Goal: Information Seeking & Learning: Learn about a topic

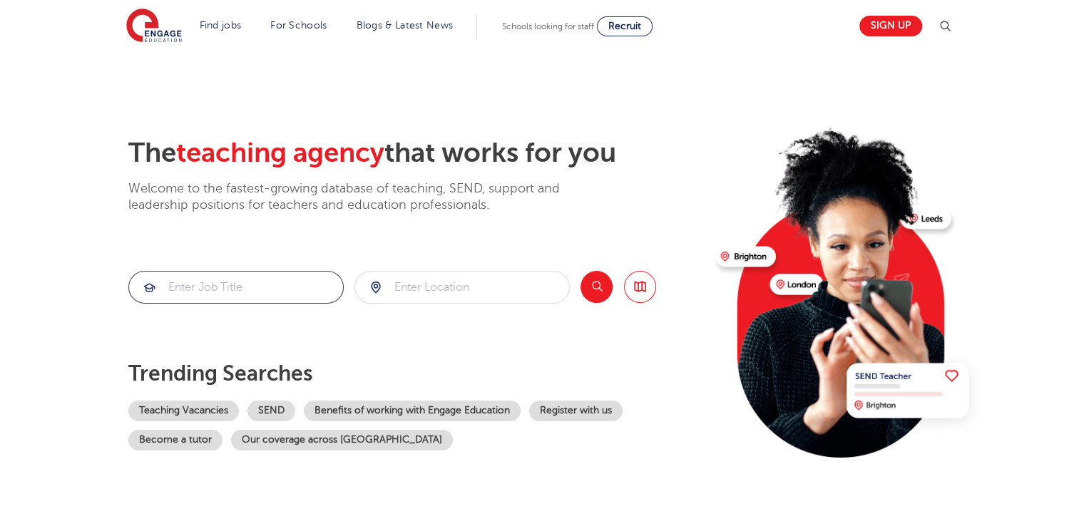
click at [228, 282] on input "search" at bounding box center [236, 287] width 214 height 31
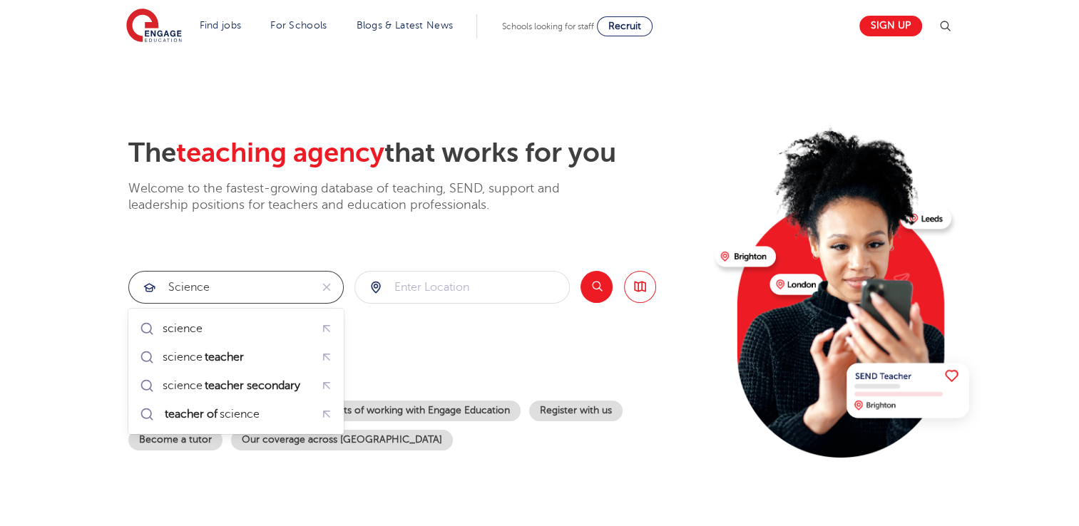
type input "science"
click at [409, 286] on input "search" at bounding box center [462, 287] width 214 height 31
type input "ealing"
click at [593, 290] on button "Search" at bounding box center [597, 287] width 32 height 32
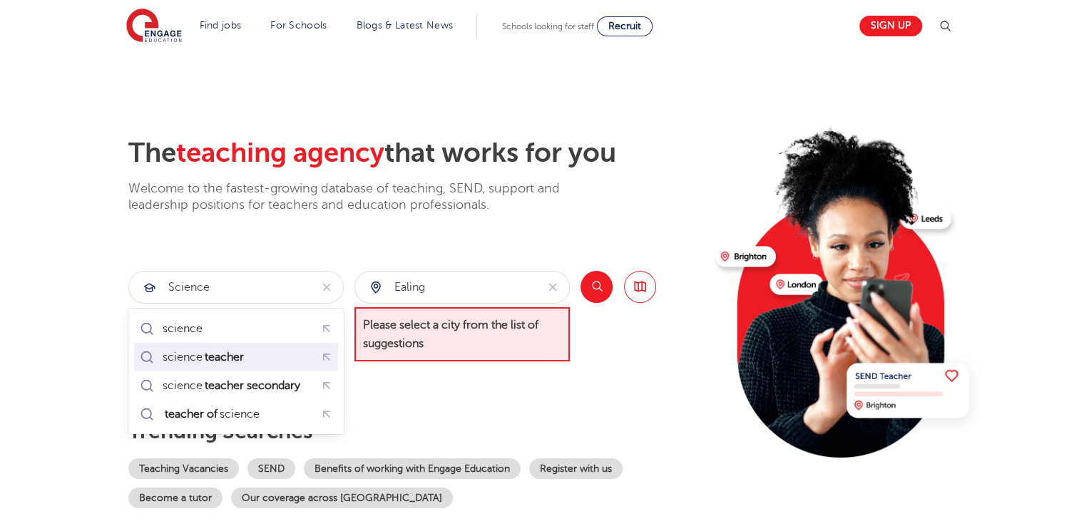
click at [239, 355] on mark "teacher" at bounding box center [225, 357] width 44 height 17
type input "science teacher"
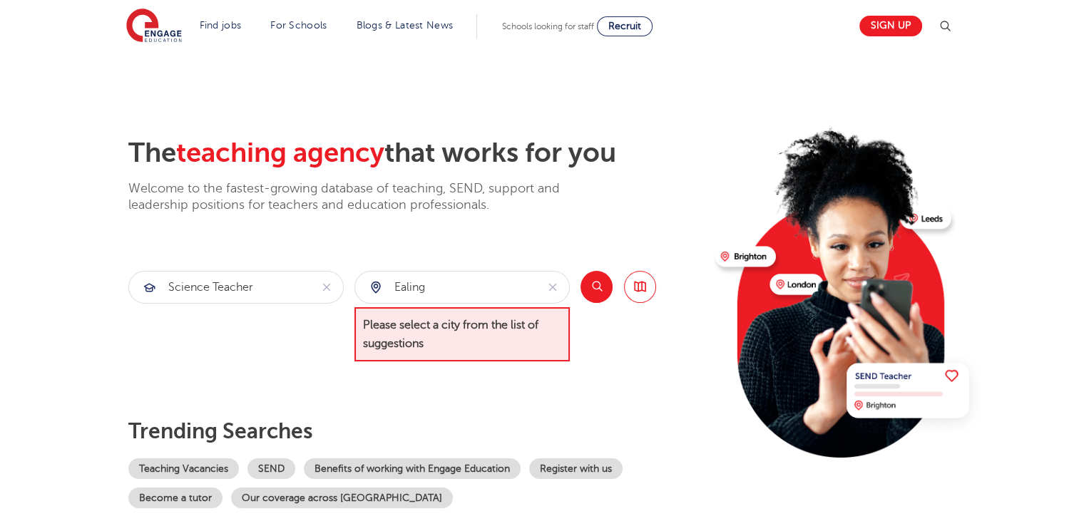
click at [599, 287] on button "Search" at bounding box center [597, 287] width 32 height 32
click at [432, 298] on input "ealing" at bounding box center [445, 287] width 181 height 31
type input "e"
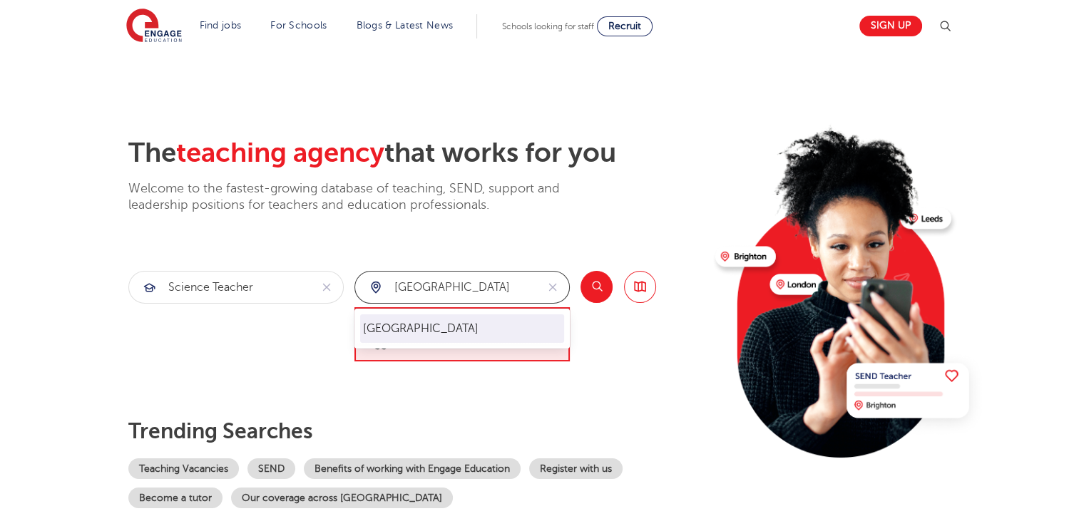
click at [388, 337] on li "[GEOGRAPHIC_DATA]" at bounding box center [462, 329] width 204 height 29
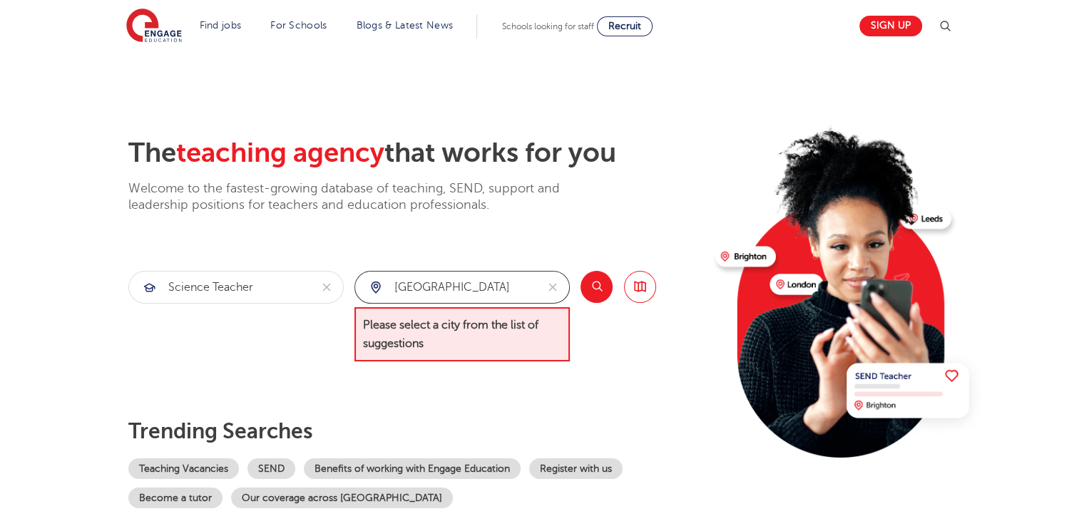
type input "[GEOGRAPHIC_DATA]"
click at [508, 336] on span "Please select a city from the list of suggestions" at bounding box center [462, 334] width 215 height 55
click at [597, 287] on button "Search" at bounding box center [597, 287] width 32 height 32
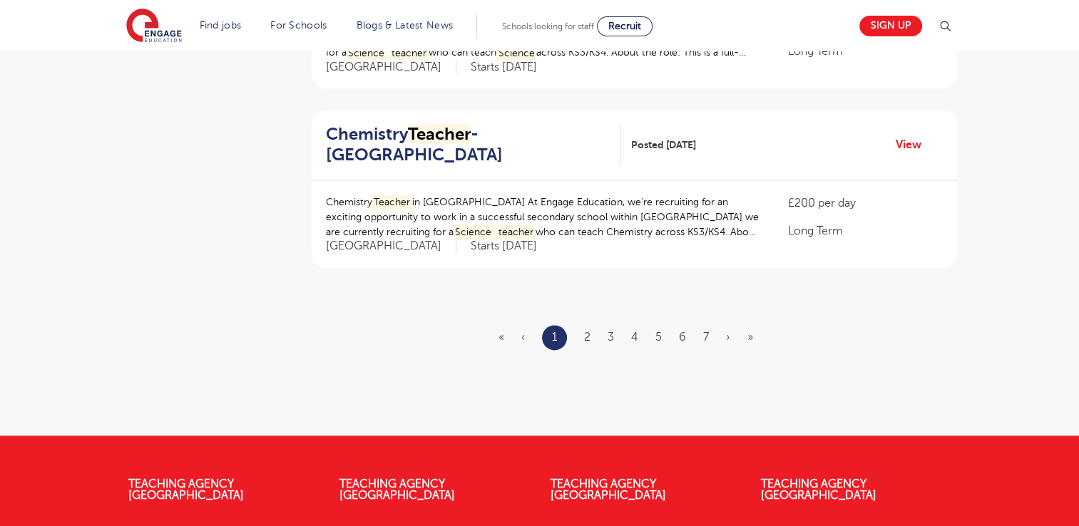
scroll to position [1729, 0]
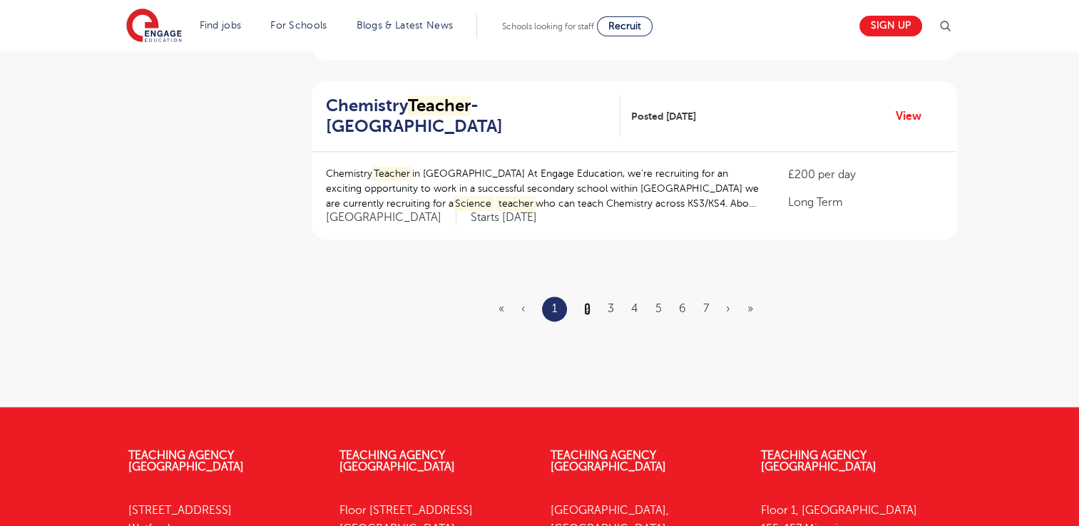
click at [586, 306] on link "2" at bounding box center [587, 308] width 6 height 13
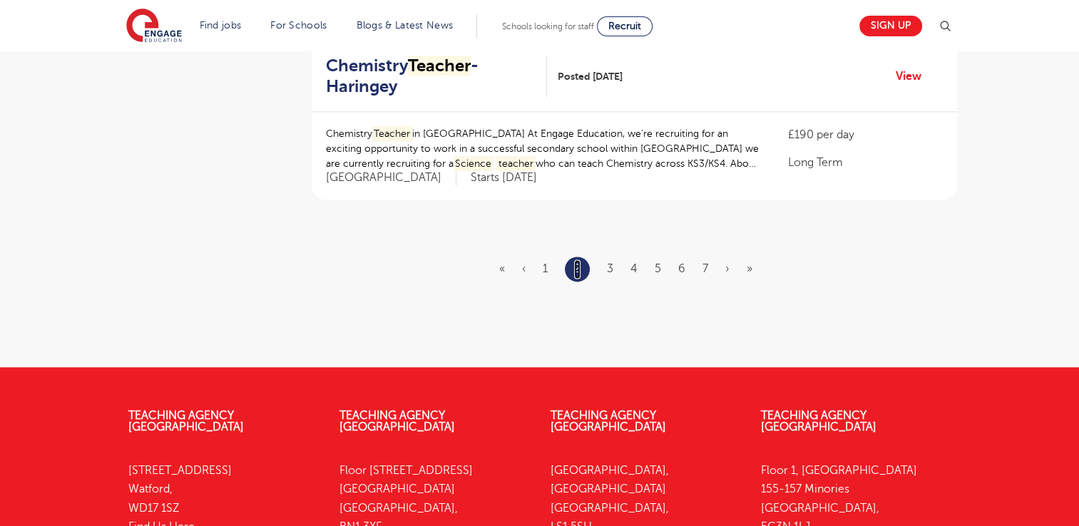
scroll to position [1807, 0]
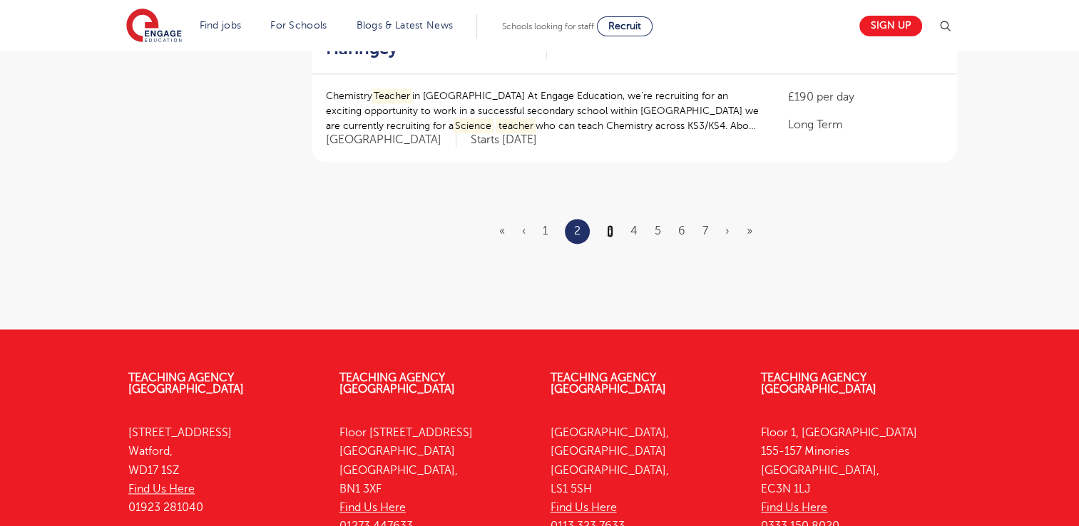
click at [612, 230] on link "3" at bounding box center [610, 231] width 6 height 13
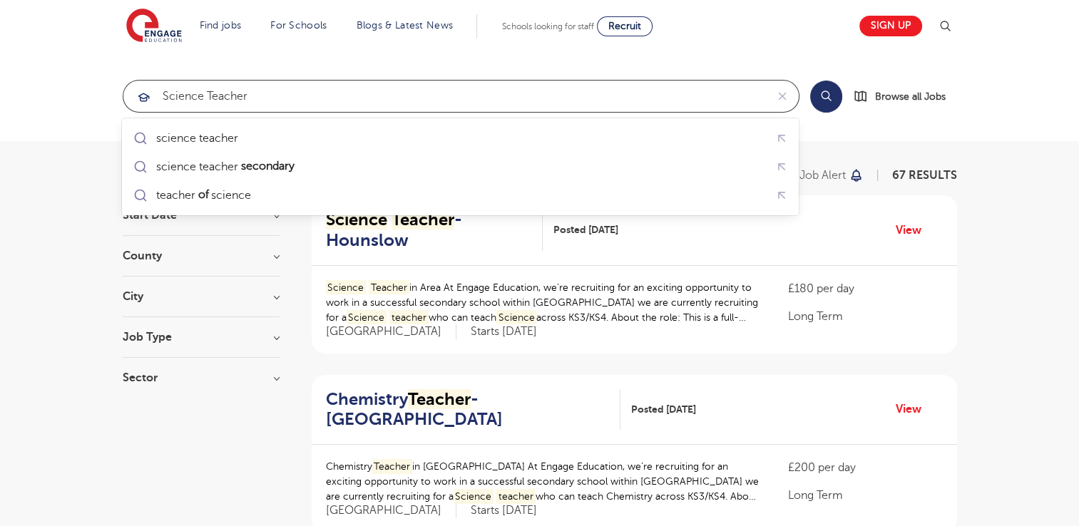
click at [203, 98] on input "science teacher" at bounding box center [444, 96] width 643 height 31
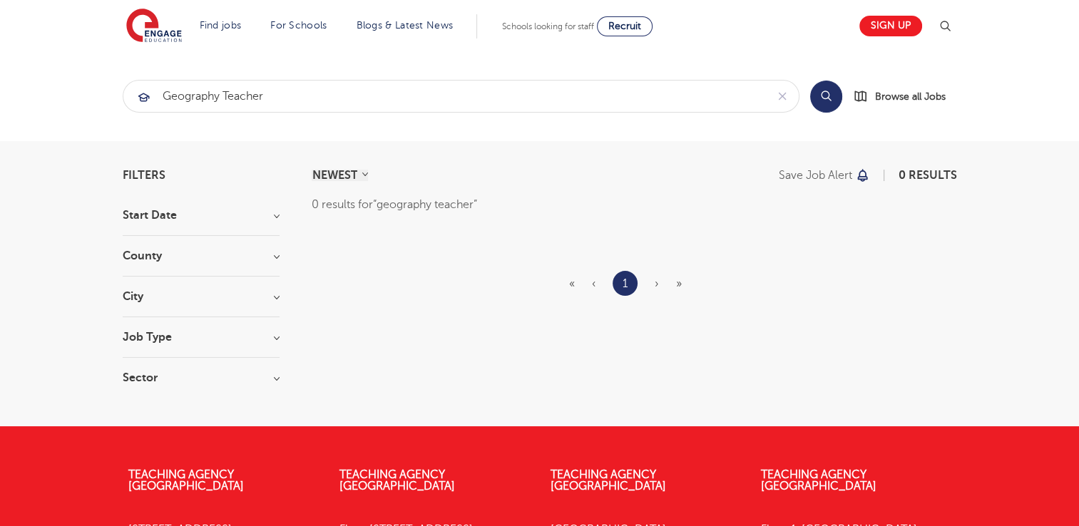
click at [827, 99] on button "Search" at bounding box center [826, 97] width 32 height 32
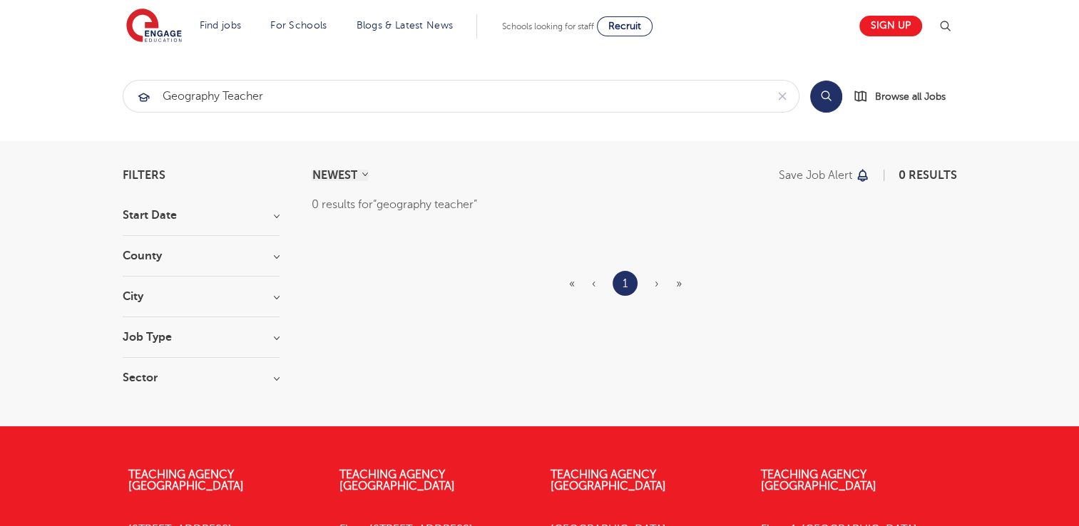
click at [827, 99] on button "Search" at bounding box center [826, 97] width 32 height 32
click at [308, 104] on input "geography teacher" at bounding box center [444, 96] width 643 height 31
type input "geography"
click at [897, 104] on span "Browse all Jobs" at bounding box center [910, 96] width 71 height 16
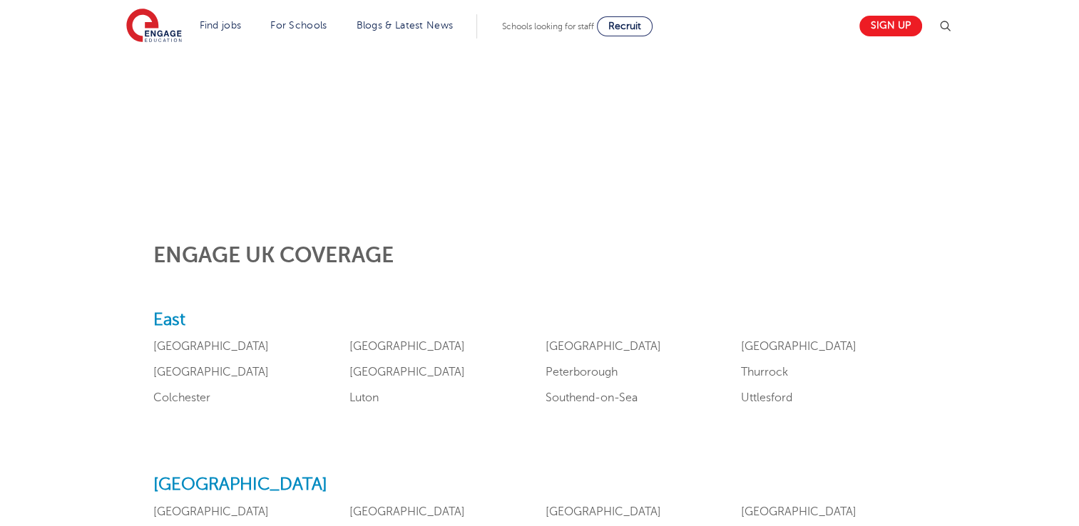
scroll to position [457, 0]
